Goal: Information Seeking & Learning: Learn about a topic

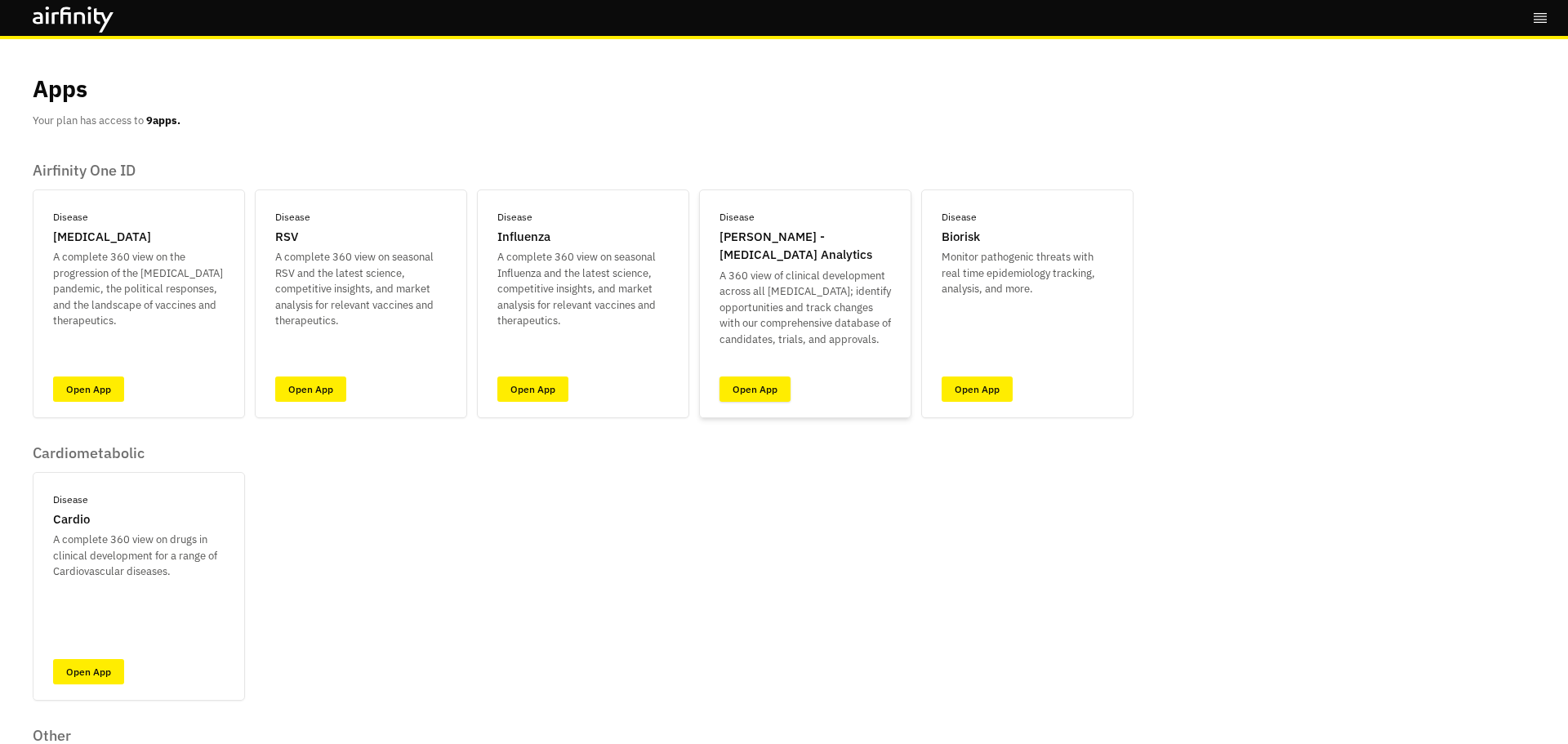
click at [771, 393] on link "Open App" at bounding box center [754, 389] width 71 height 25
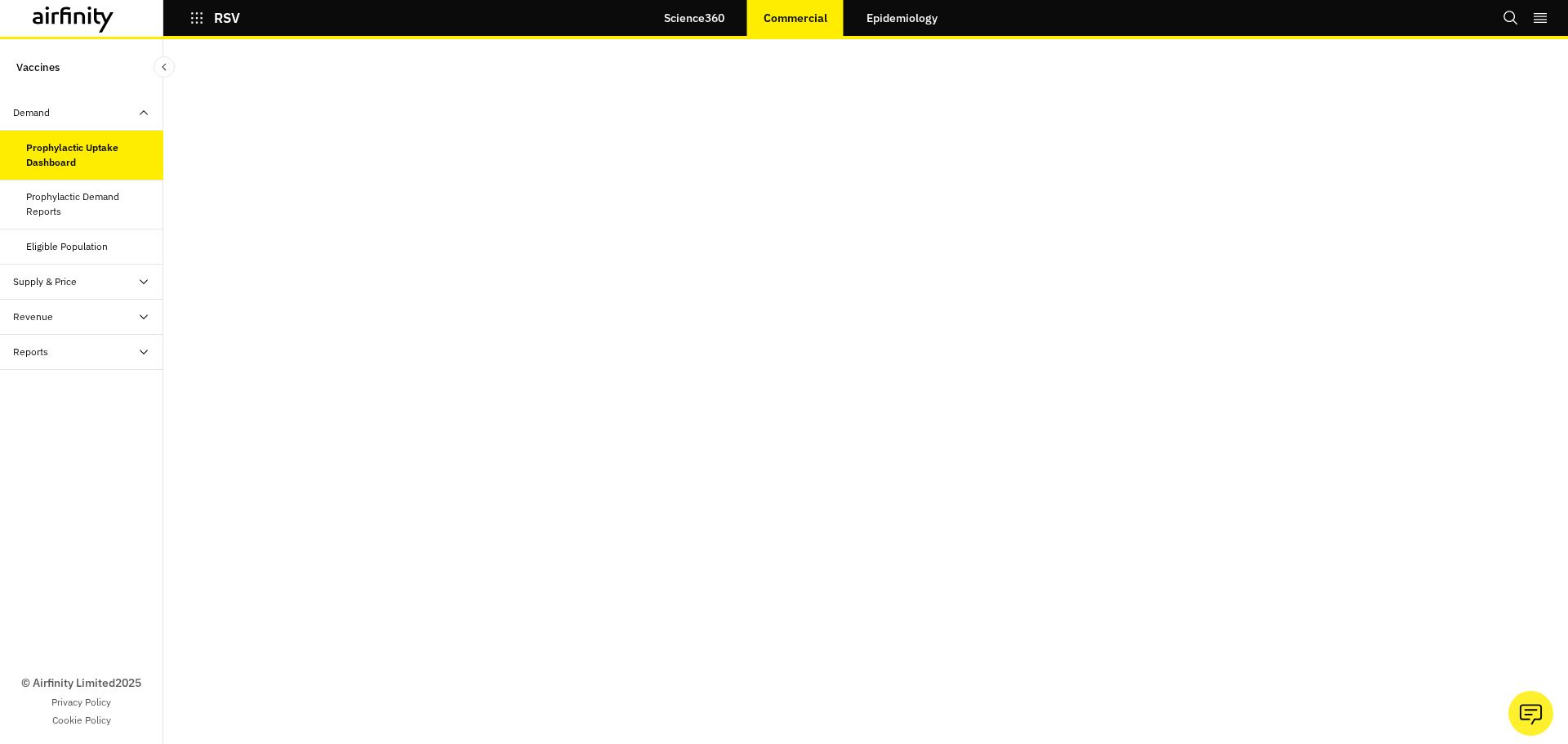
scroll to position [32, 0]
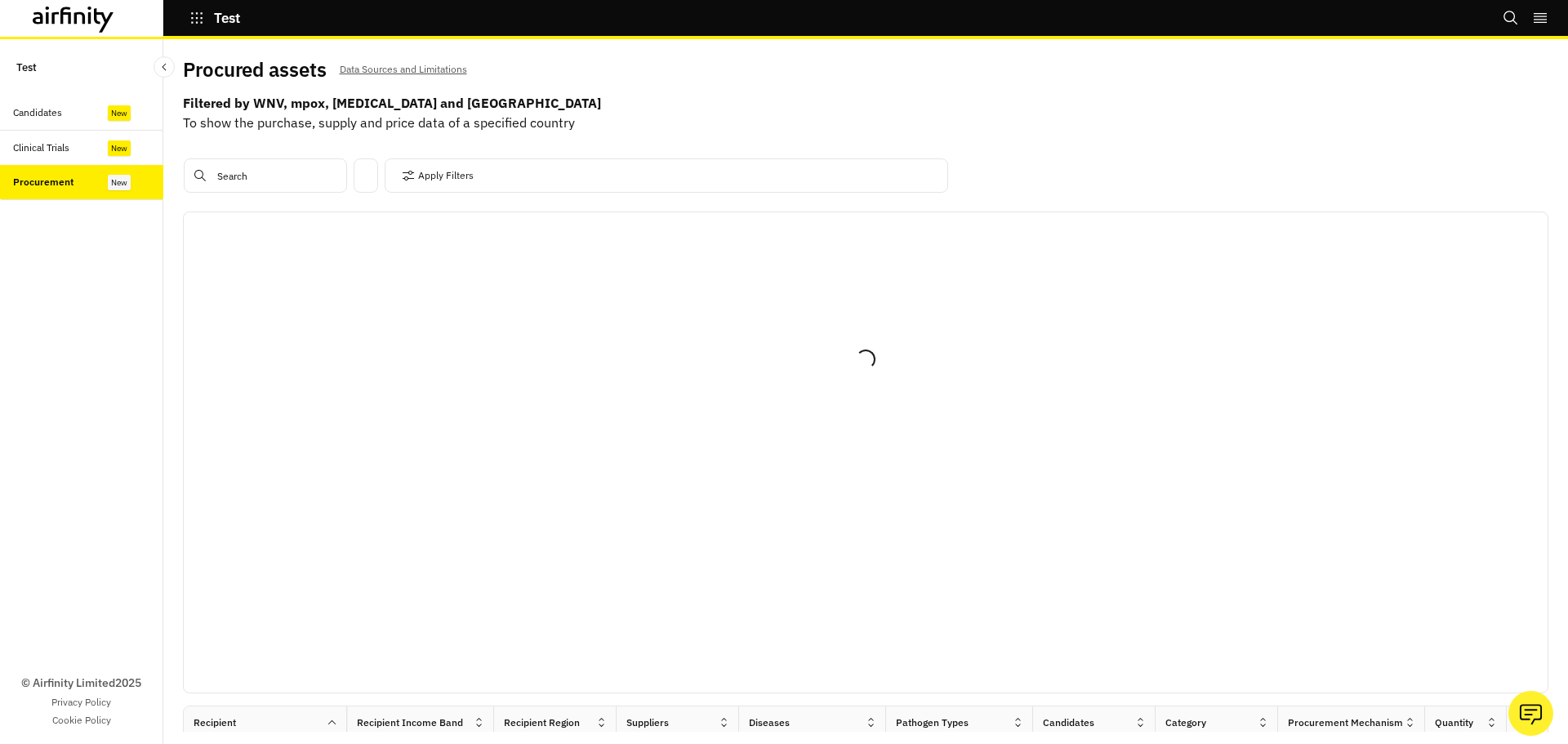
click at [427, 64] on p "Data Sources and Limitations" at bounding box center [403, 70] width 127 height 18
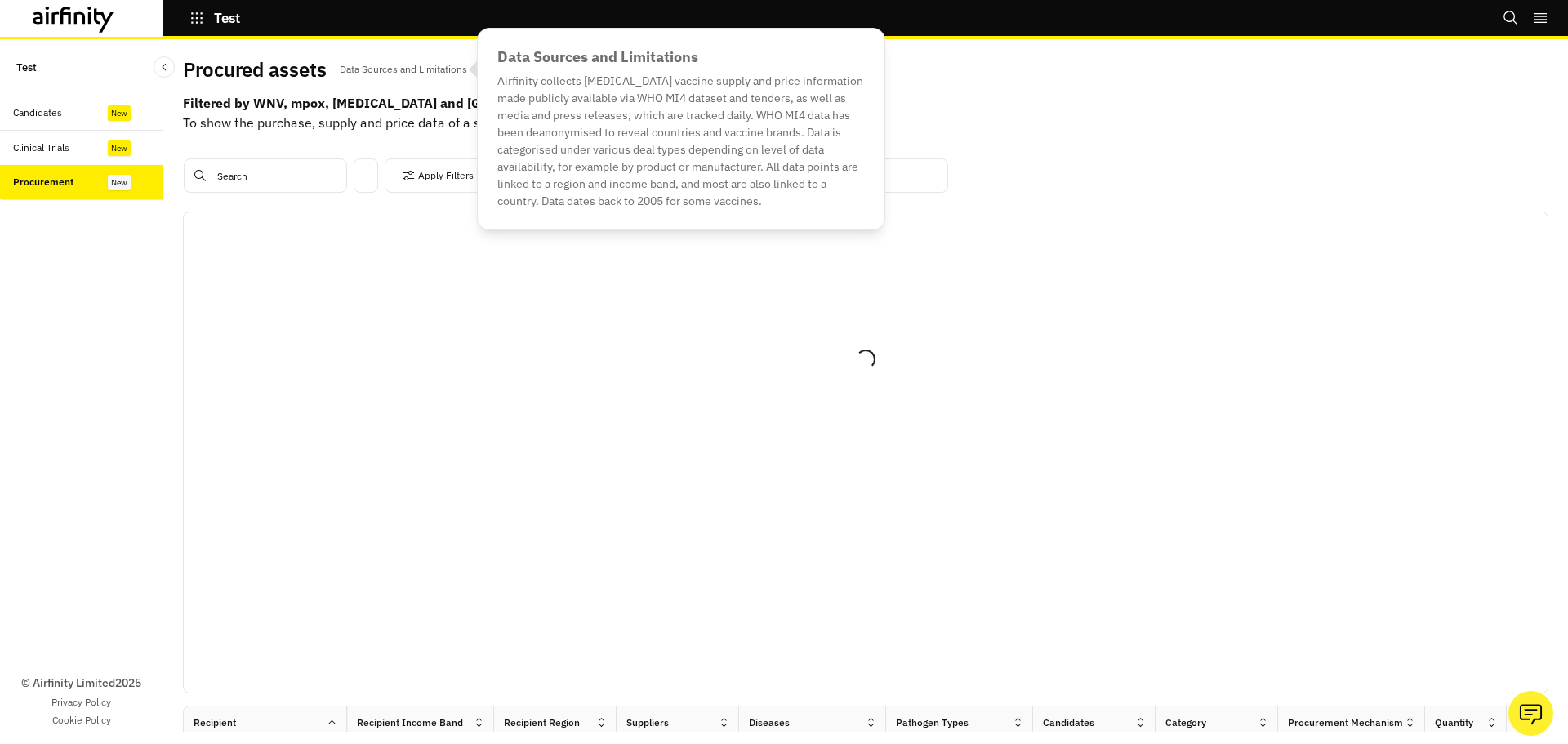
click at [427, 64] on p "Data Sources and Limitations" at bounding box center [403, 70] width 127 height 18
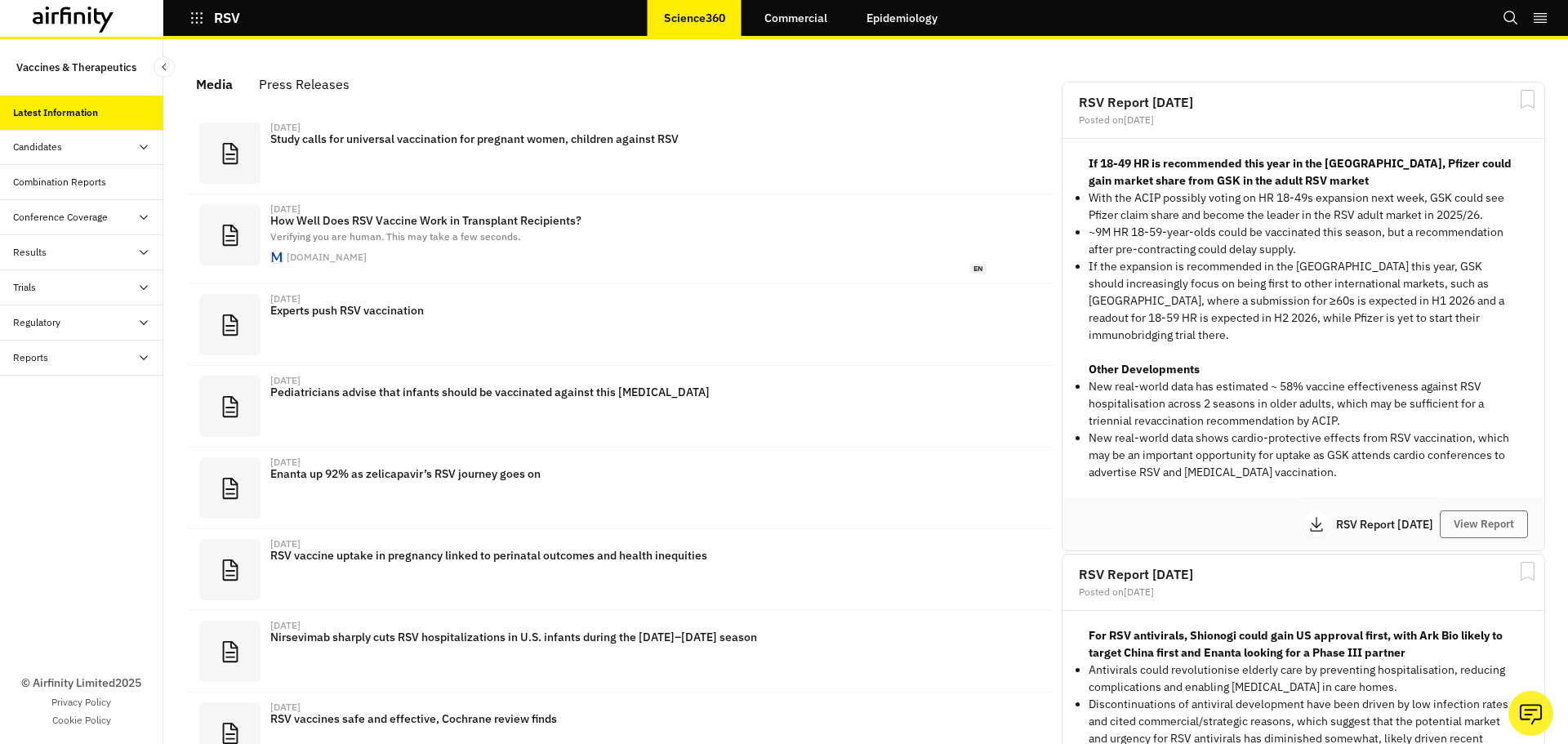
scroll to position [1007, 478]
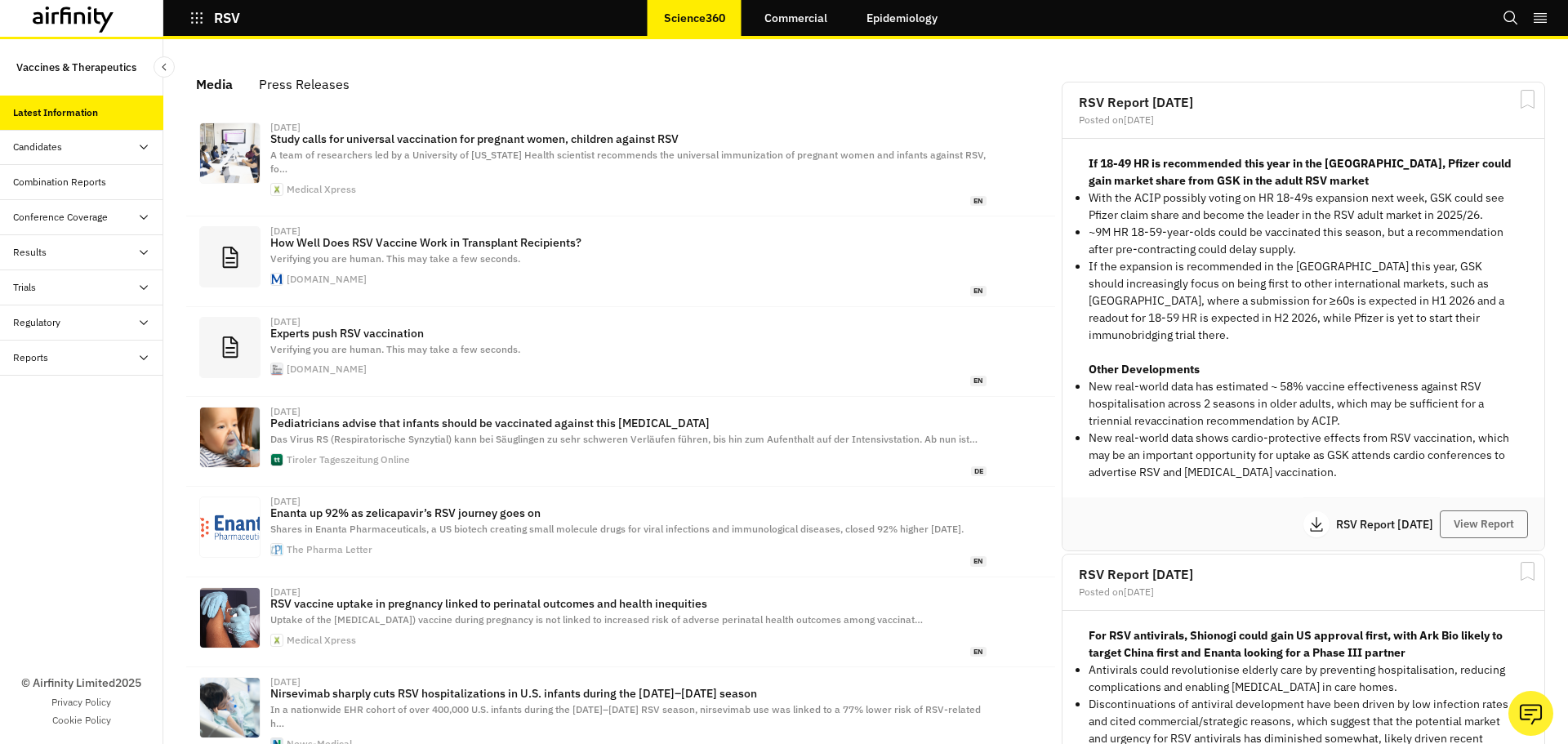
click at [895, 12] on link "Epidemiology" at bounding box center [901, 17] width 104 height 39
